Goal: Check status

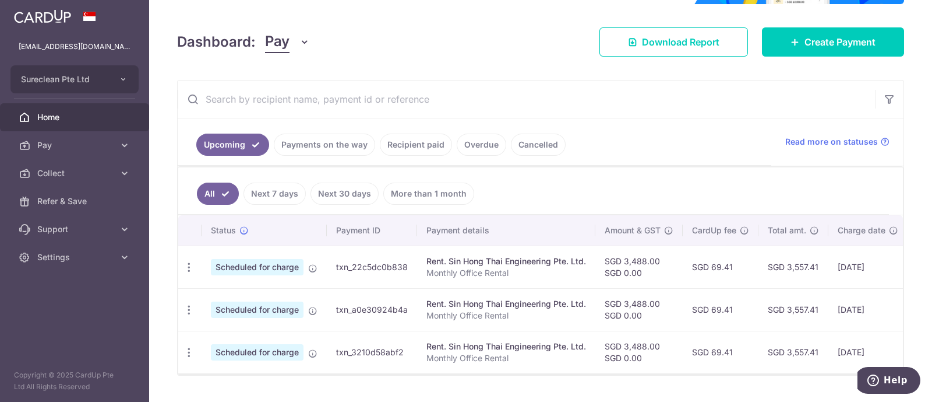
click at [407, 139] on link "Recipient paid" at bounding box center [416, 144] width 72 height 22
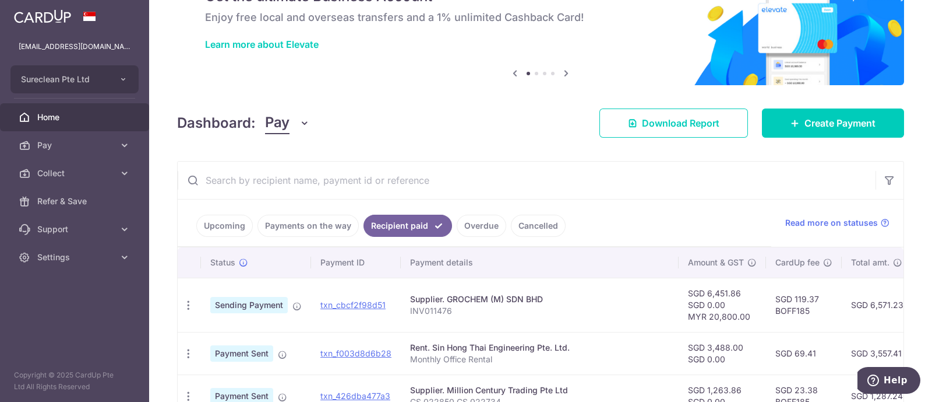
scroll to position [145, 0]
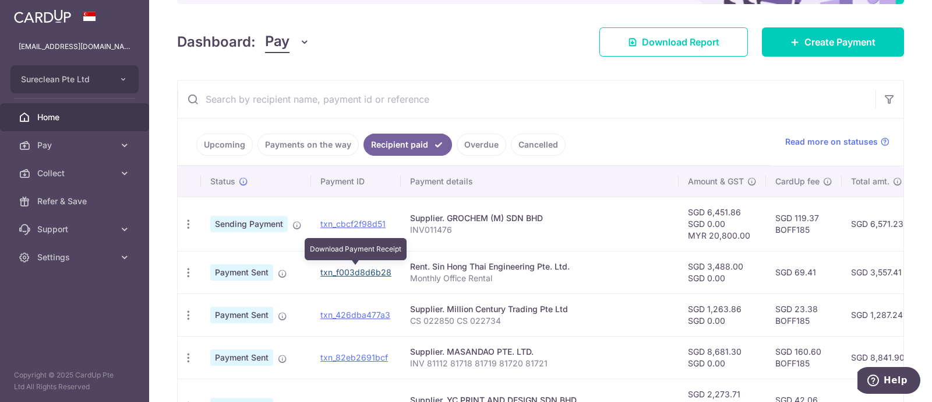
click at [351, 269] on link "txn_f003d8d6b28" at bounding box center [356, 272] width 71 height 10
